Goal: Check status: Check status

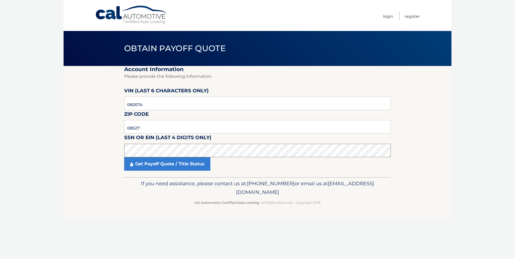
click at [70, 151] on section "Account Information Please provide the following information. [PERSON_NAME] (la…" at bounding box center [258, 121] width 388 height 111
click at [161, 162] on link "Get Payoff Quote / Title Status" at bounding box center [167, 163] width 86 height 13
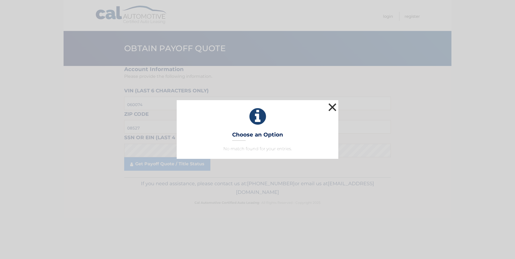
click at [331, 107] on button "×" at bounding box center [332, 107] width 11 height 11
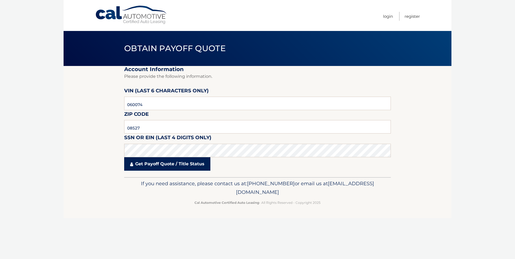
click at [166, 164] on link "Get Payoff Quote / Title Status" at bounding box center [167, 163] width 86 height 13
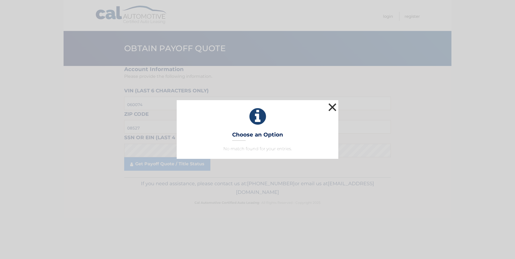
click at [333, 107] on button "×" at bounding box center [332, 107] width 11 height 11
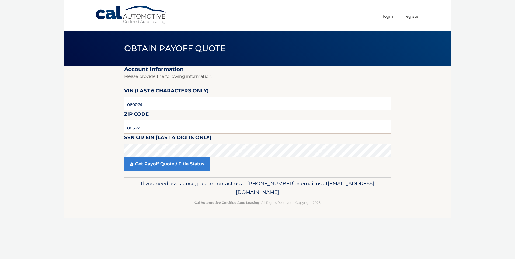
click at [91, 153] on section "Account Information Please provide the following information. [PERSON_NAME] (la…" at bounding box center [258, 121] width 388 height 111
click at [168, 164] on link "Get Payoff Quote / Title Status" at bounding box center [167, 163] width 86 height 13
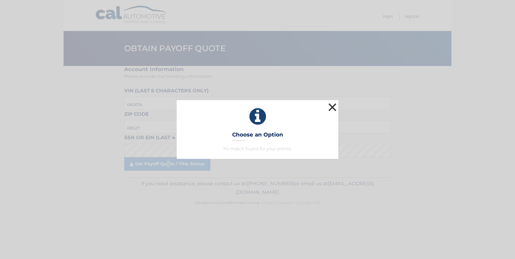
click at [333, 107] on button "×" at bounding box center [332, 107] width 11 height 11
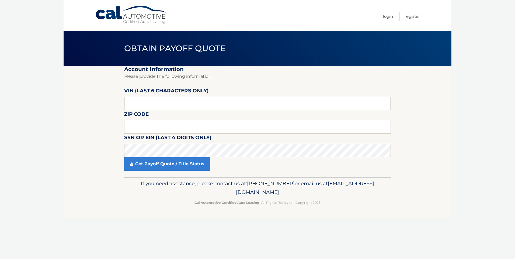
click at [154, 103] on input "text" at bounding box center [257, 103] width 267 height 13
type input "060074"
click at [148, 127] on input "text" at bounding box center [257, 126] width 267 height 13
type input "08527"
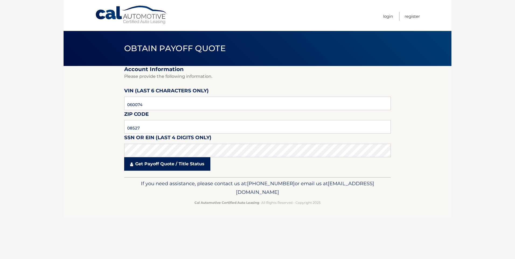
click at [156, 161] on link "Get Payoff Quote / Title Status" at bounding box center [167, 163] width 86 height 13
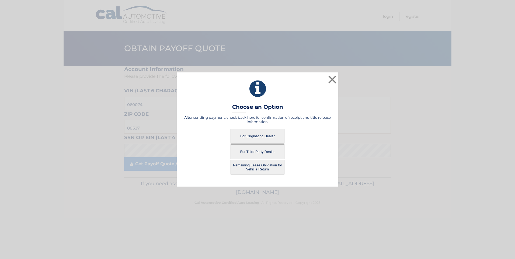
click at [259, 131] on button "For Originating Dealer" at bounding box center [258, 136] width 54 height 15
click at [258, 133] on button "For Originating Dealer" at bounding box center [258, 136] width 54 height 15
click at [255, 135] on button "For Originating Dealer" at bounding box center [258, 136] width 54 height 15
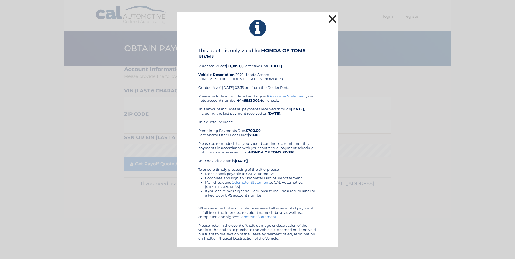
click at [331, 18] on button "×" at bounding box center [332, 18] width 11 height 11
